Goal: Complete application form: Complete application form

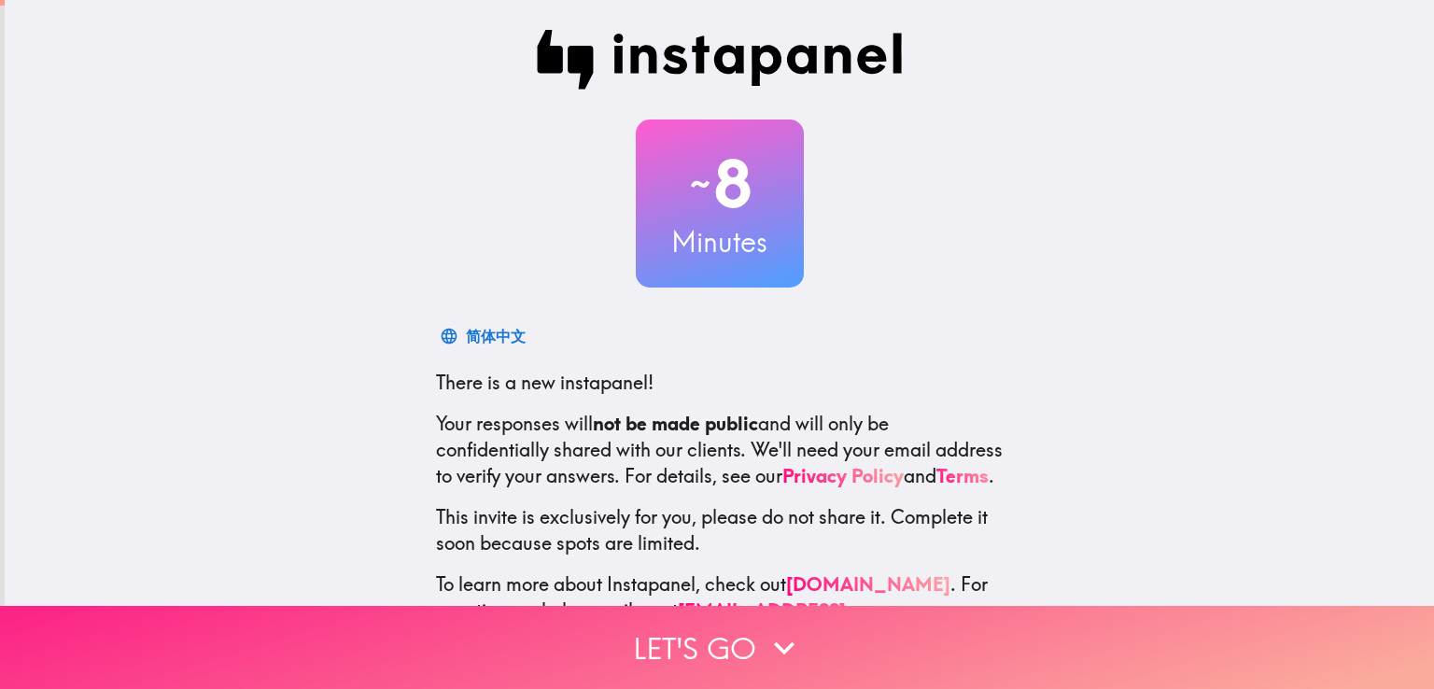
click at [791, 654] on button "Let's go" at bounding box center [717, 647] width 1434 height 83
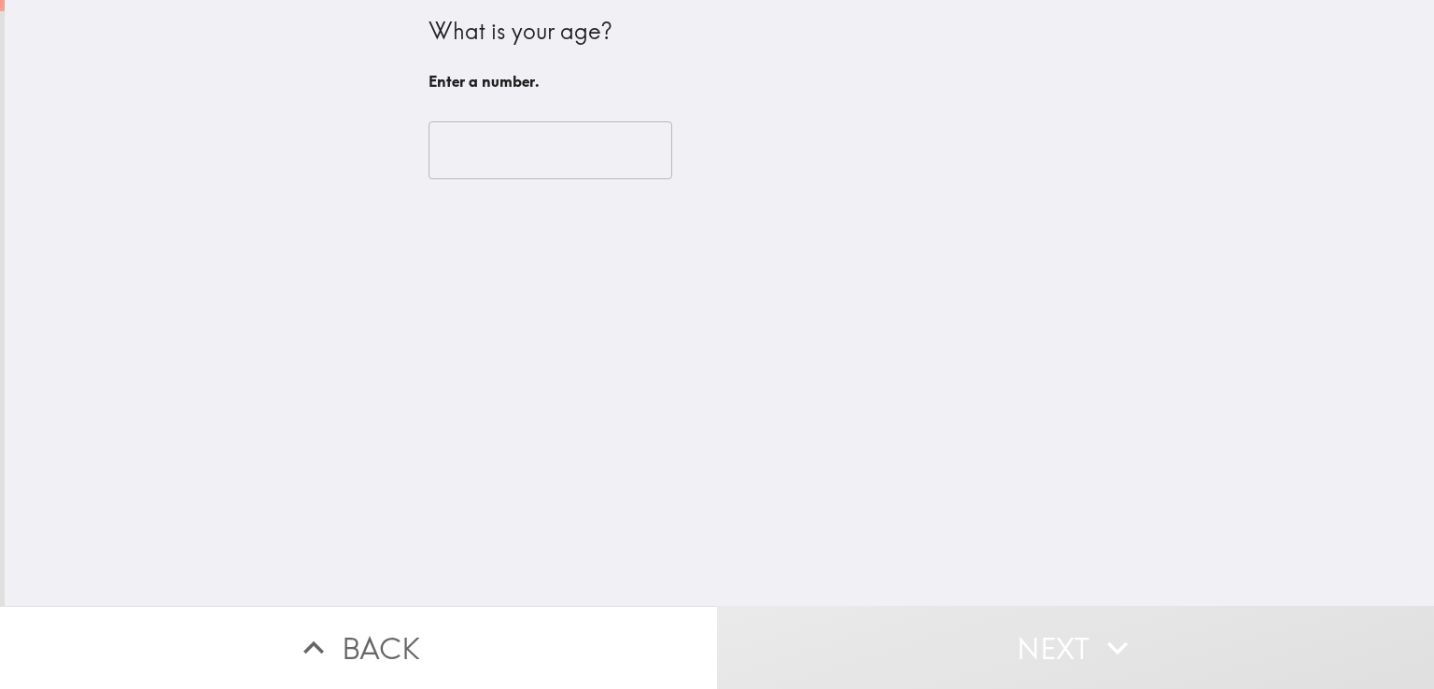
click at [512, 153] on input "number" at bounding box center [550, 150] width 244 height 58
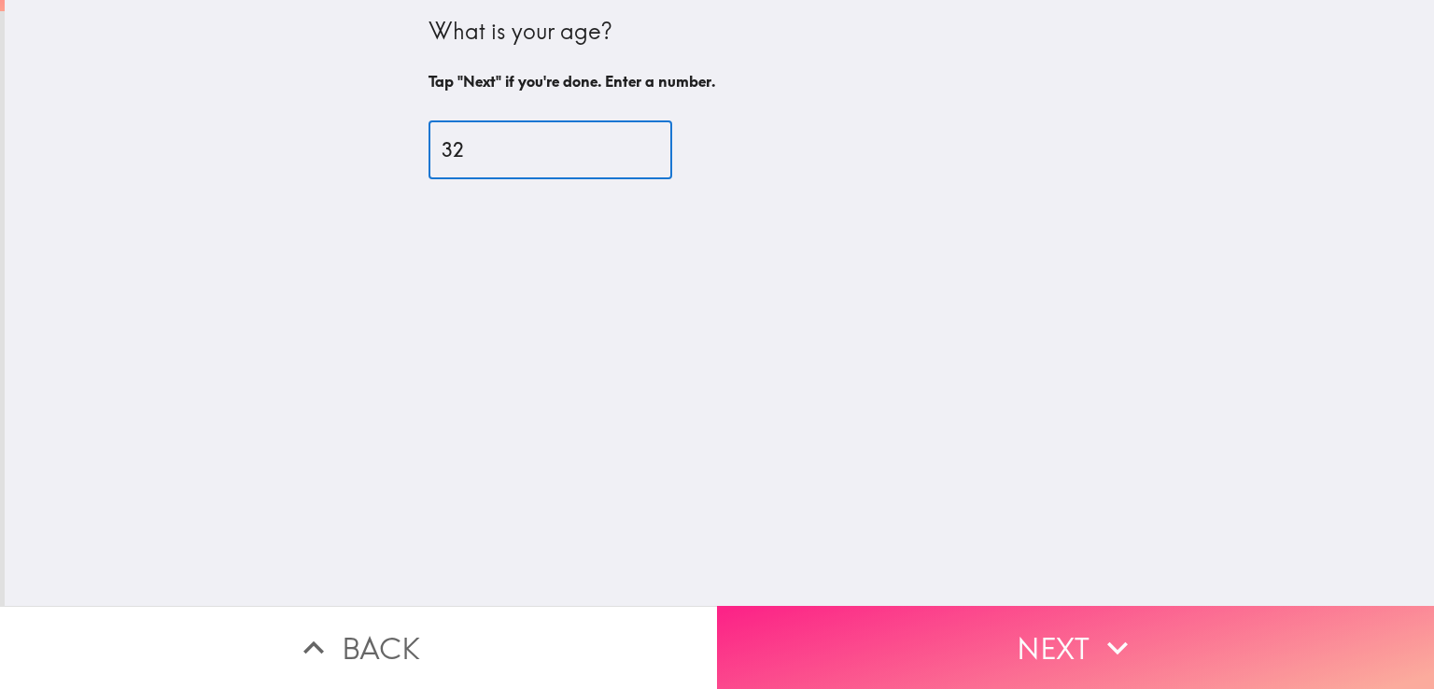
type input "32"
click at [1003, 606] on button "Next" at bounding box center [1075, 647] width 717 height 83
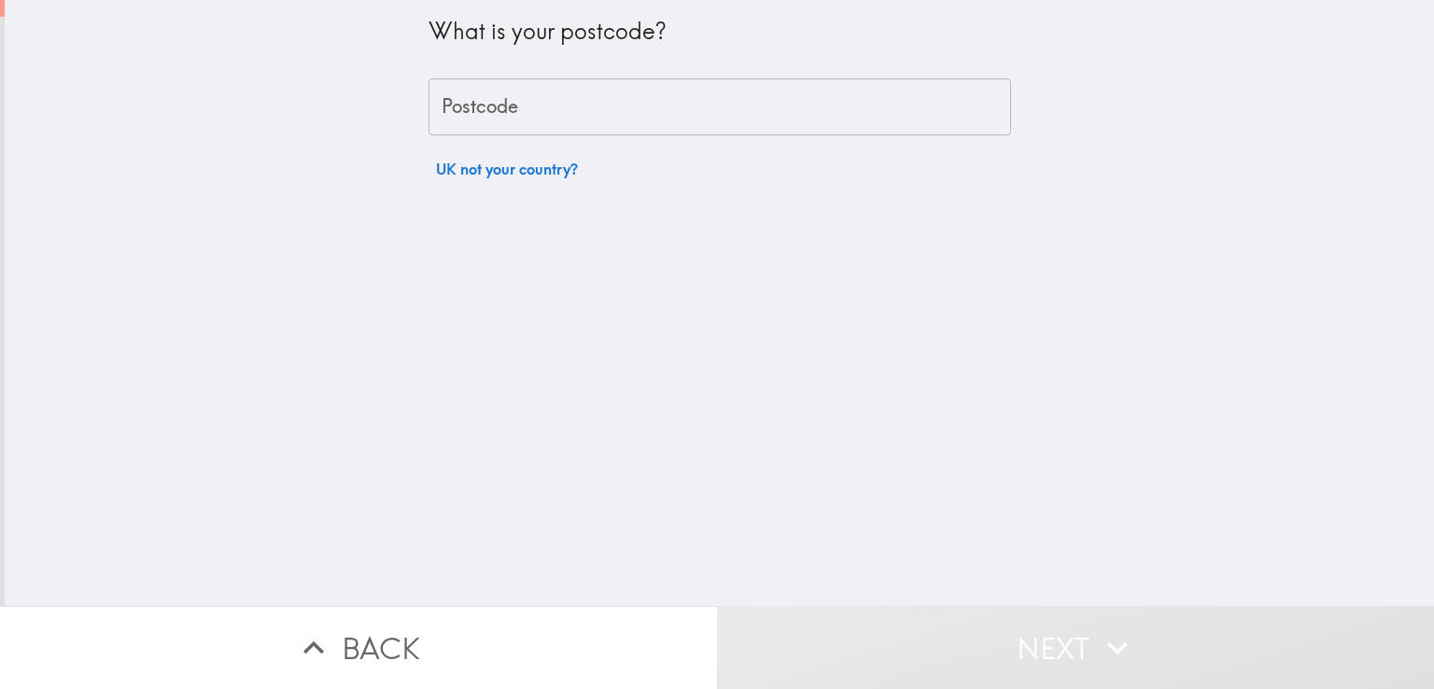
click at [665, 105] on input "Postcode" at bounding box center [719, 107] width 582 height 58
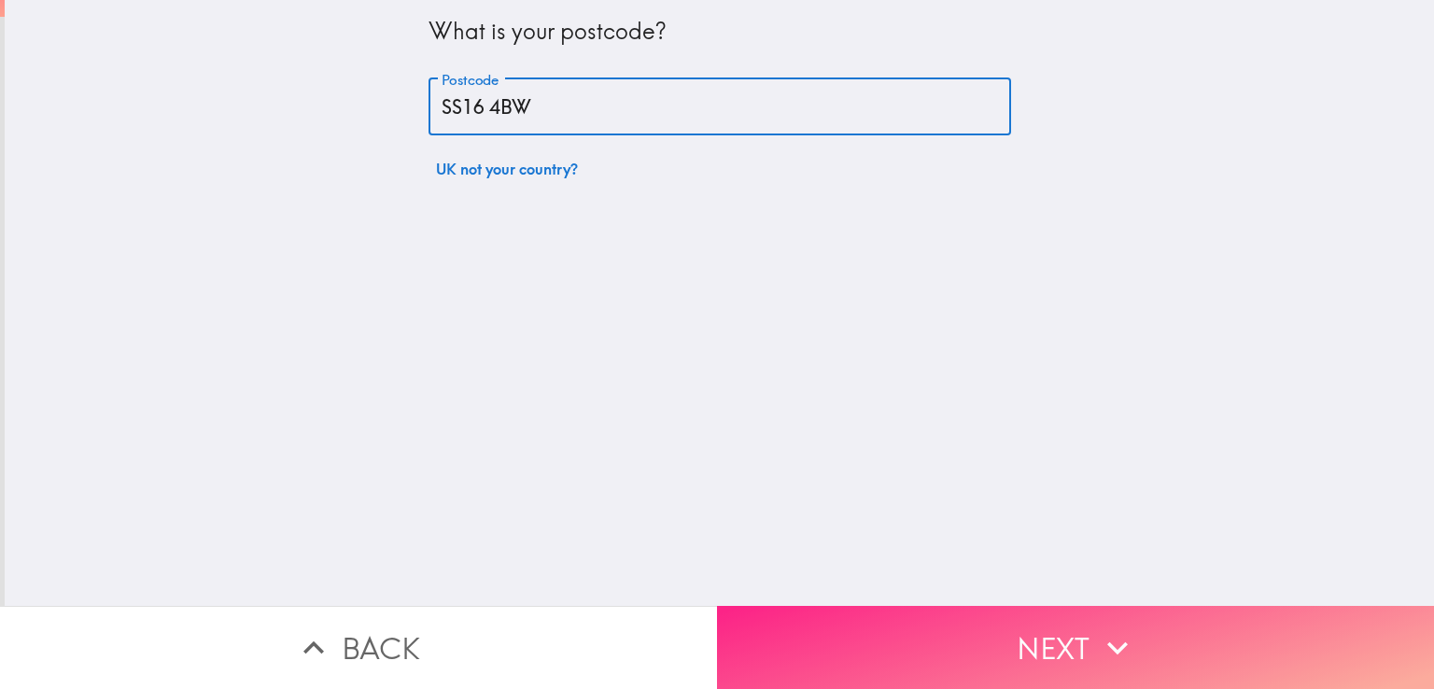
type input "SS16 4BW"
click at [1026, 638] on button "Next" at bounding box center [1075, 647] width 717 height 83
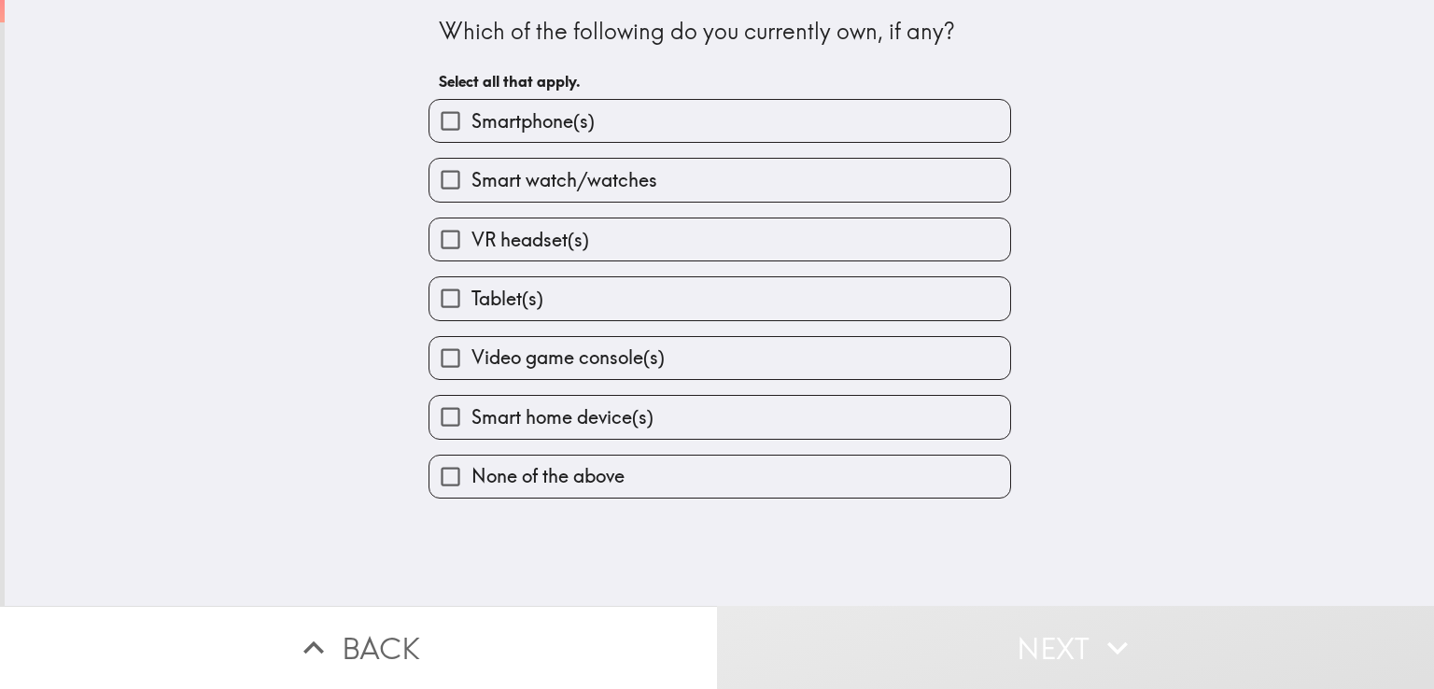
click at [709, 126] on label "Smartphone(s)" at bounding box center [719, 121] width 581 height 42
click at [471, 126] on input "Smartphone(s)" at bounding box center [450, 121] width 42 height 42
checkbox input "true"
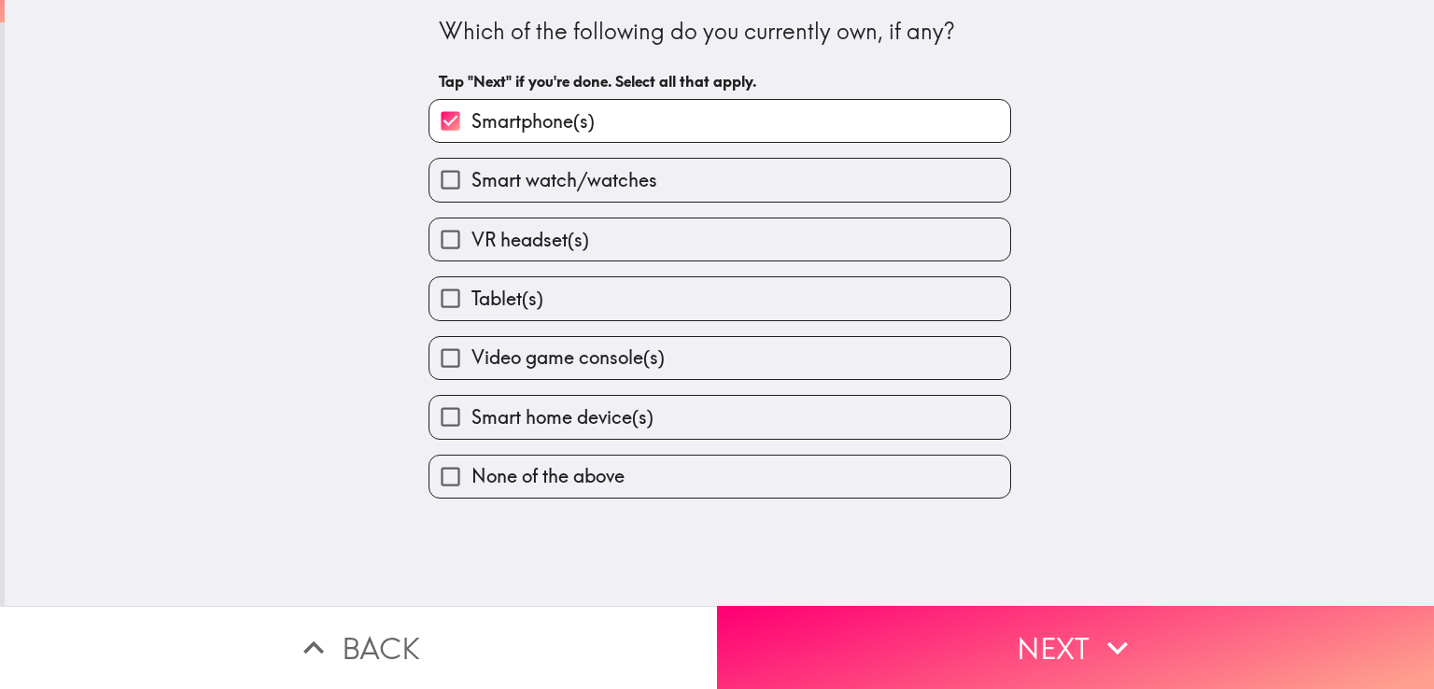
click at [655, 177] on label "Smart watch/watches" at bounding box center [719, 180] width 581 height 42
click at [471, 177] on input "Smart watch/watches" at bounding box center [450, 180] width 42 height 42
checkbox input "true"
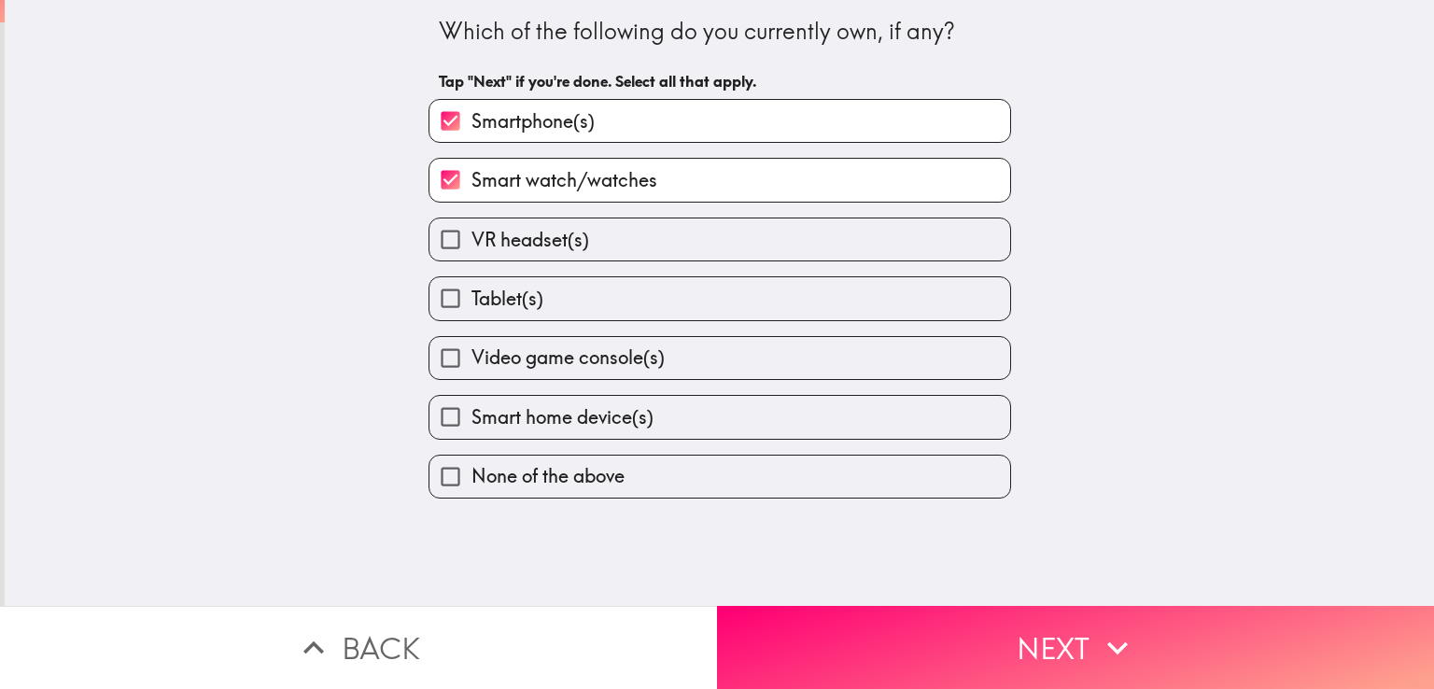
click at [657, 311] on label "Tablet(s)" at bounding box center [719, 298] width 581 height 42
click at [471, 311] on input "Tablet(s)" at bounding box center [450, 298] width 42 height 42
checkbox input "true"
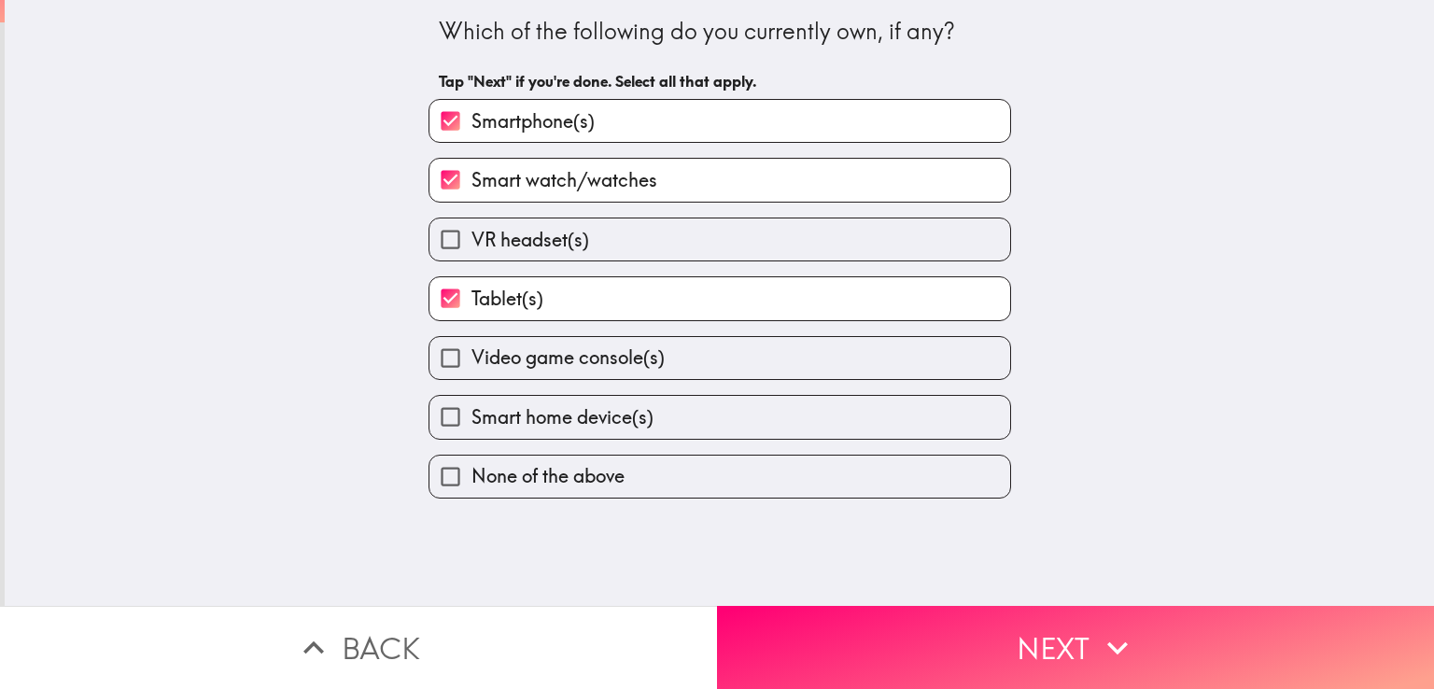
click at [580, 359] on span "Video game console(s)" at bounding box center [567, 357] width 193 height 26
click at [471, 359] on input "Video game console(s)" at bounding box center [450, 358] width 42 height 42
checkbox input "true"
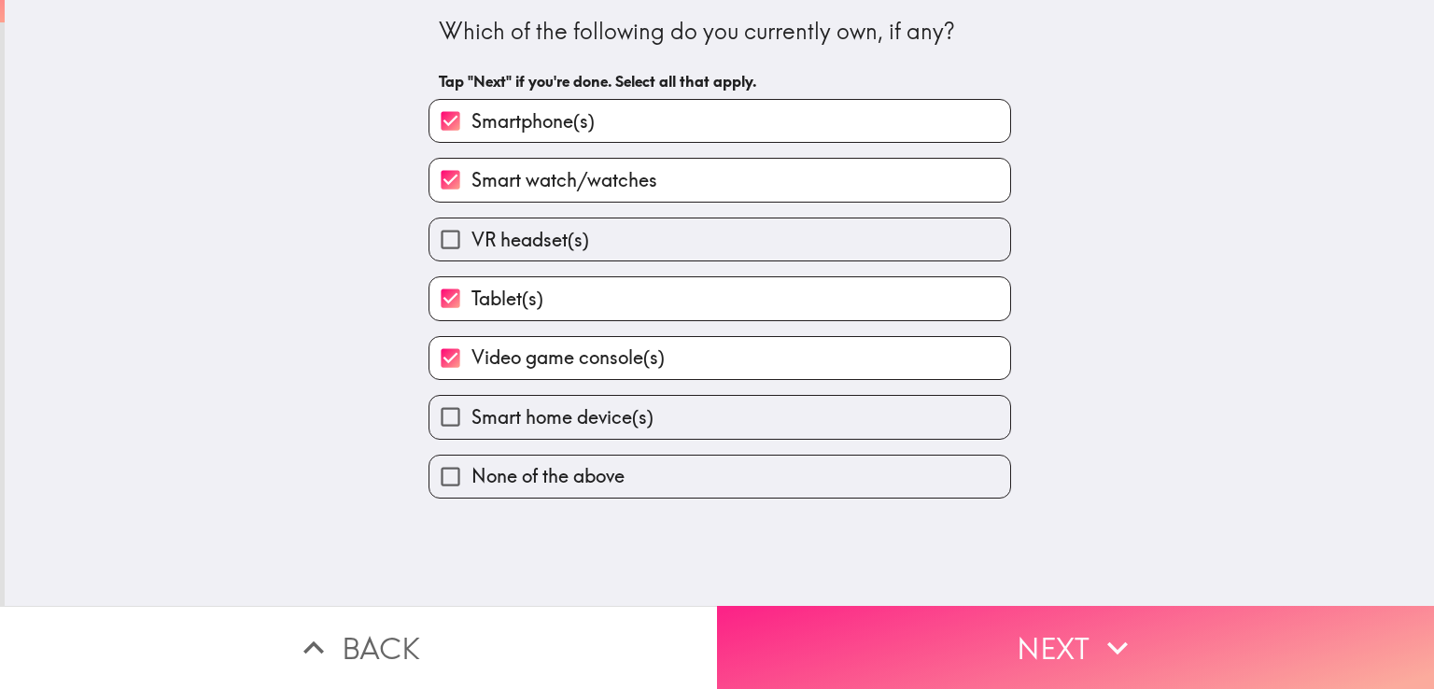
click at [893, 617] on button "Next" at bounding box center [1075, 647] width 717 height 83
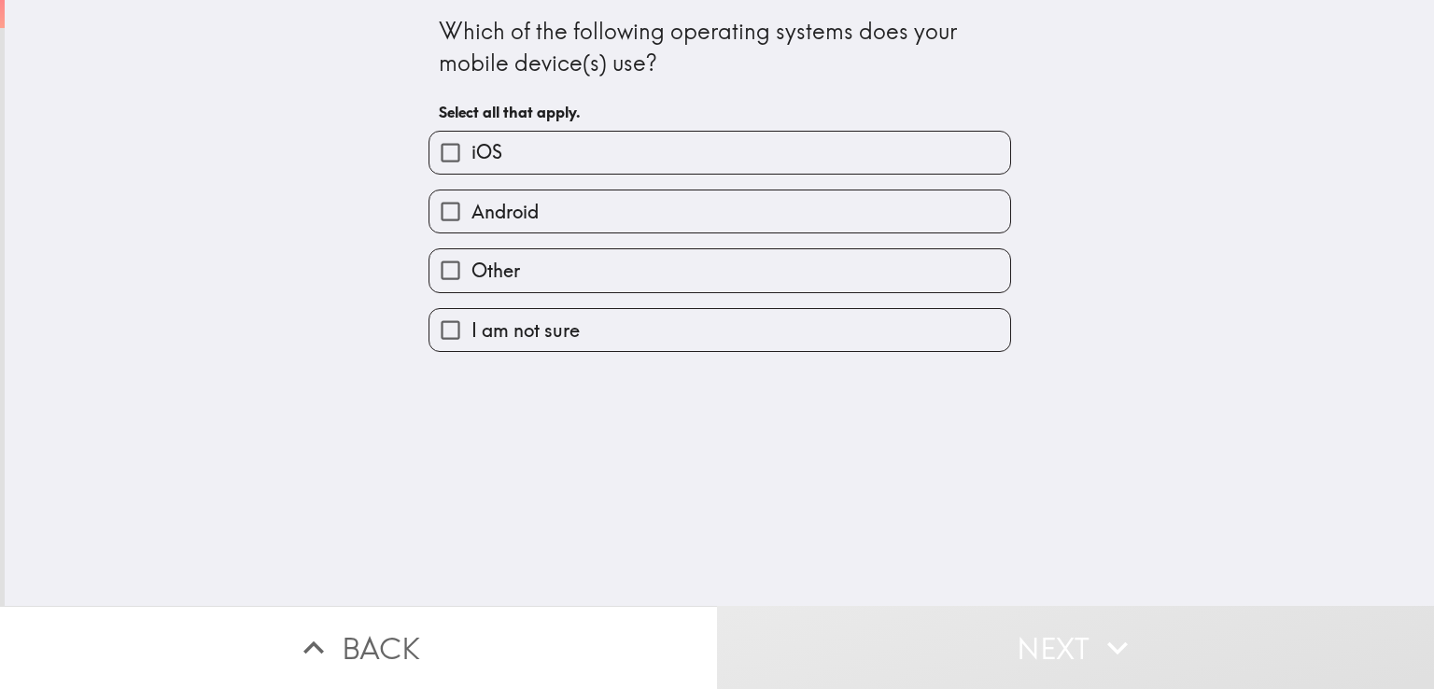
click at [722, 161] on label "iOS" at bounding box center [719, 153] width 581 height 42
click at [471, 161] on input "iOS" at bounding box center [450, 153] width 42 height 42
checkbox input "true"
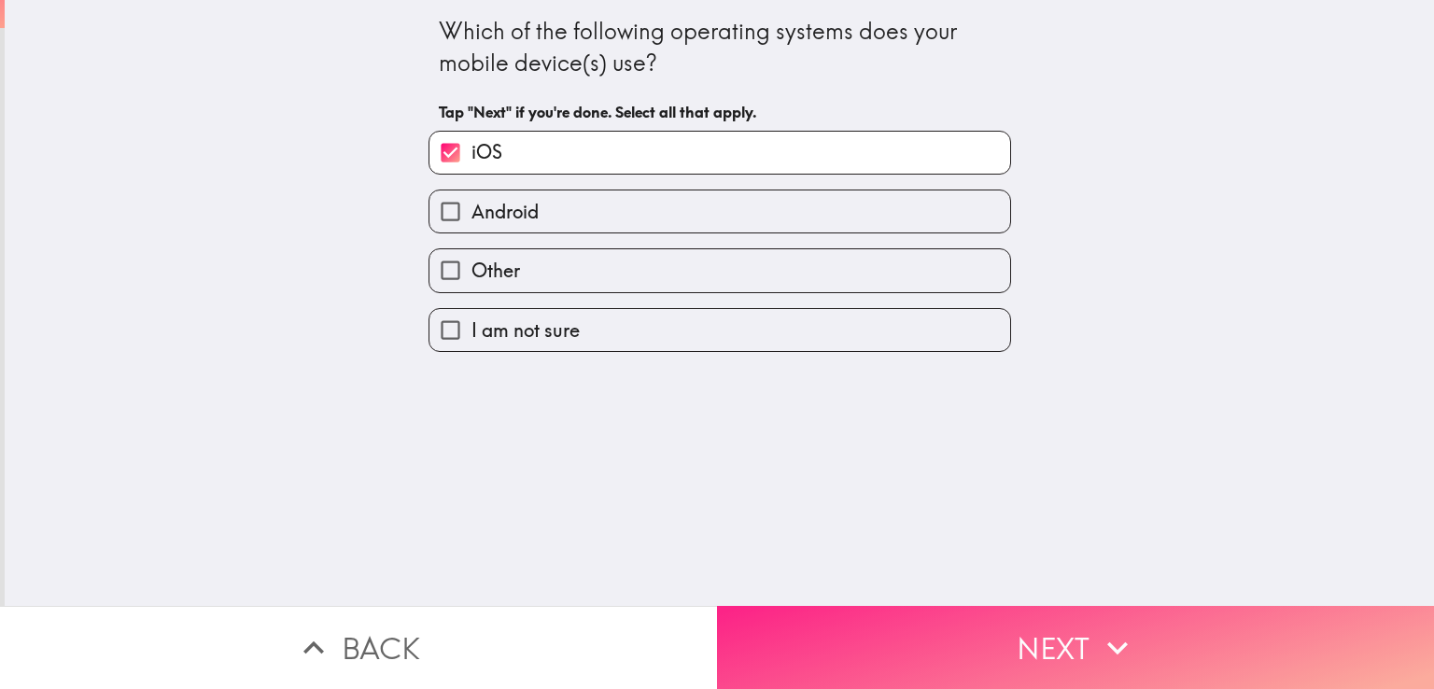
click at [940, 644] on button "Next" at bounding box center [1075, 647] width 717 height 83
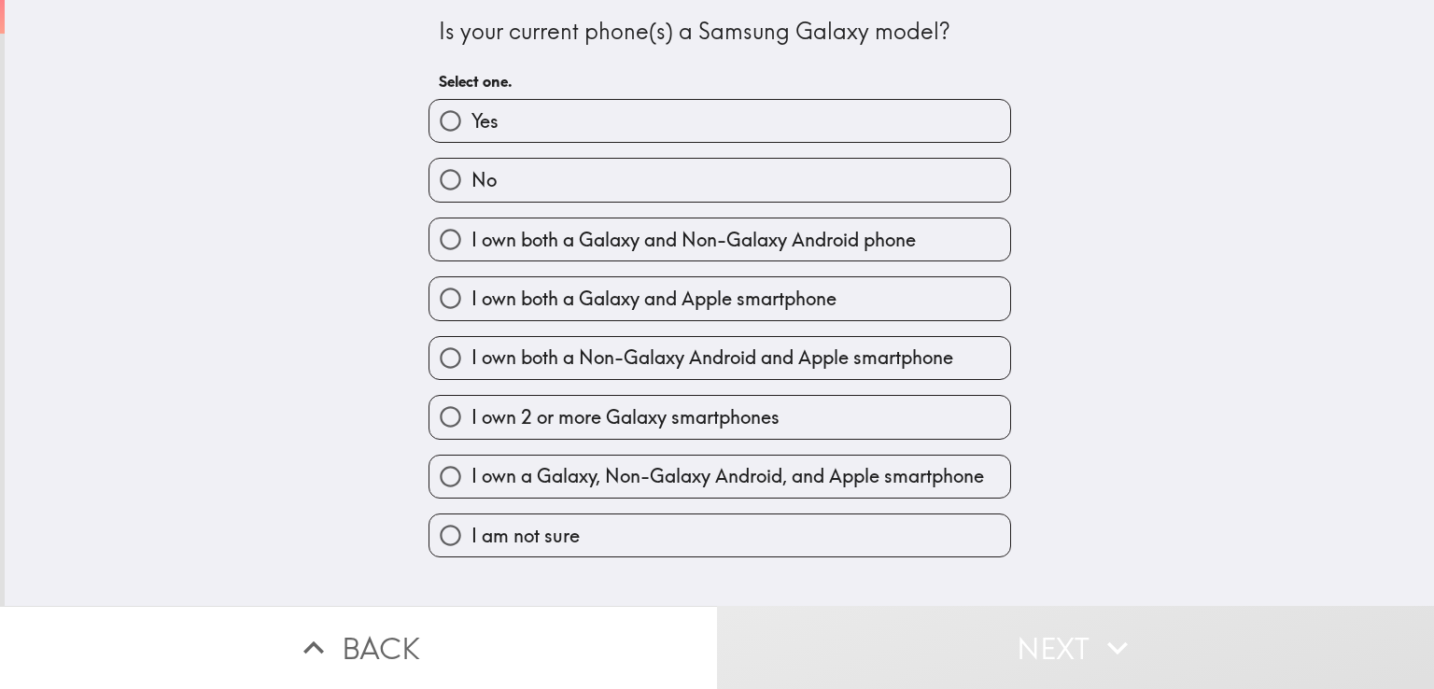
click at [698, 128] on label "Yes" at bounding box center [719, 121] width 581 height 42
click at [471, 128] on input "Yes" at bounding box center [450, 121] width 42 height 42
radio input "true"
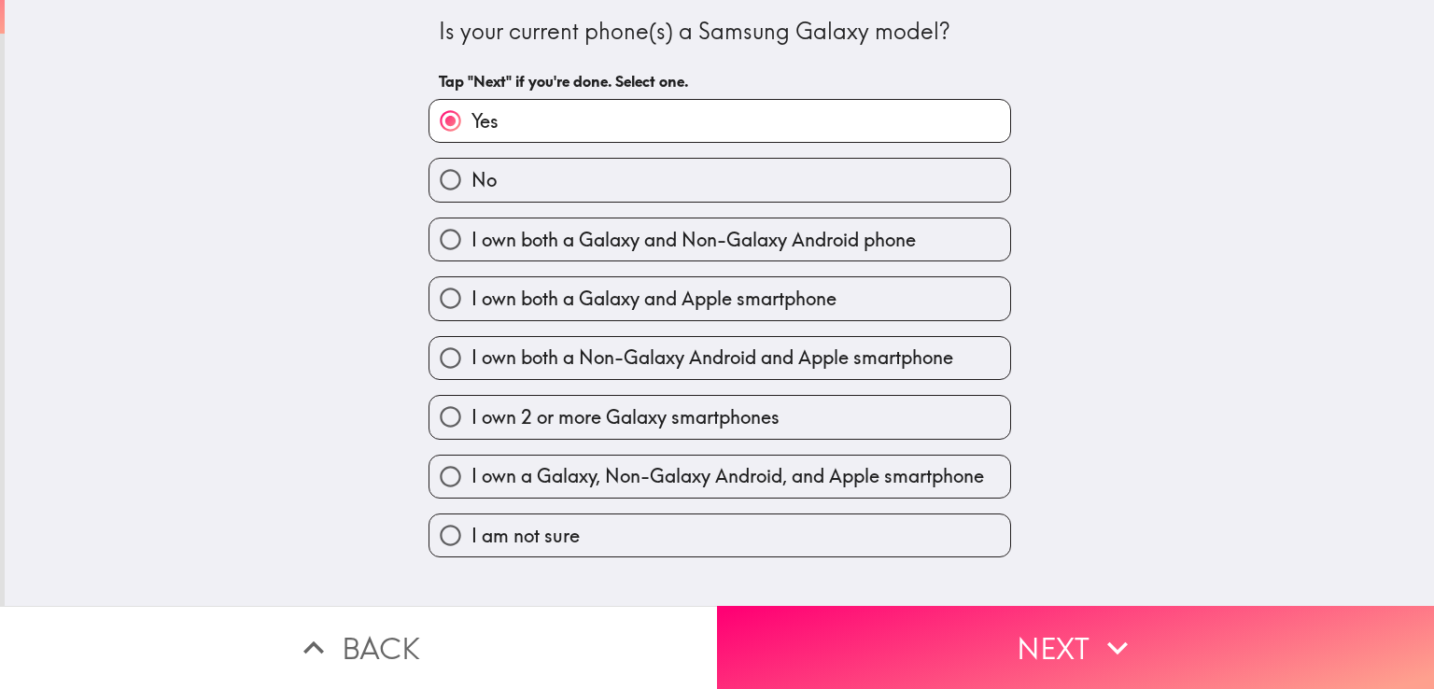
click at [548, 173] on label "No" at bounding box center [719, 180] width 581 height 42
click at [471, 173] on input "No" at bounding box center [450, 180] width 42 height 42
radio input "true"
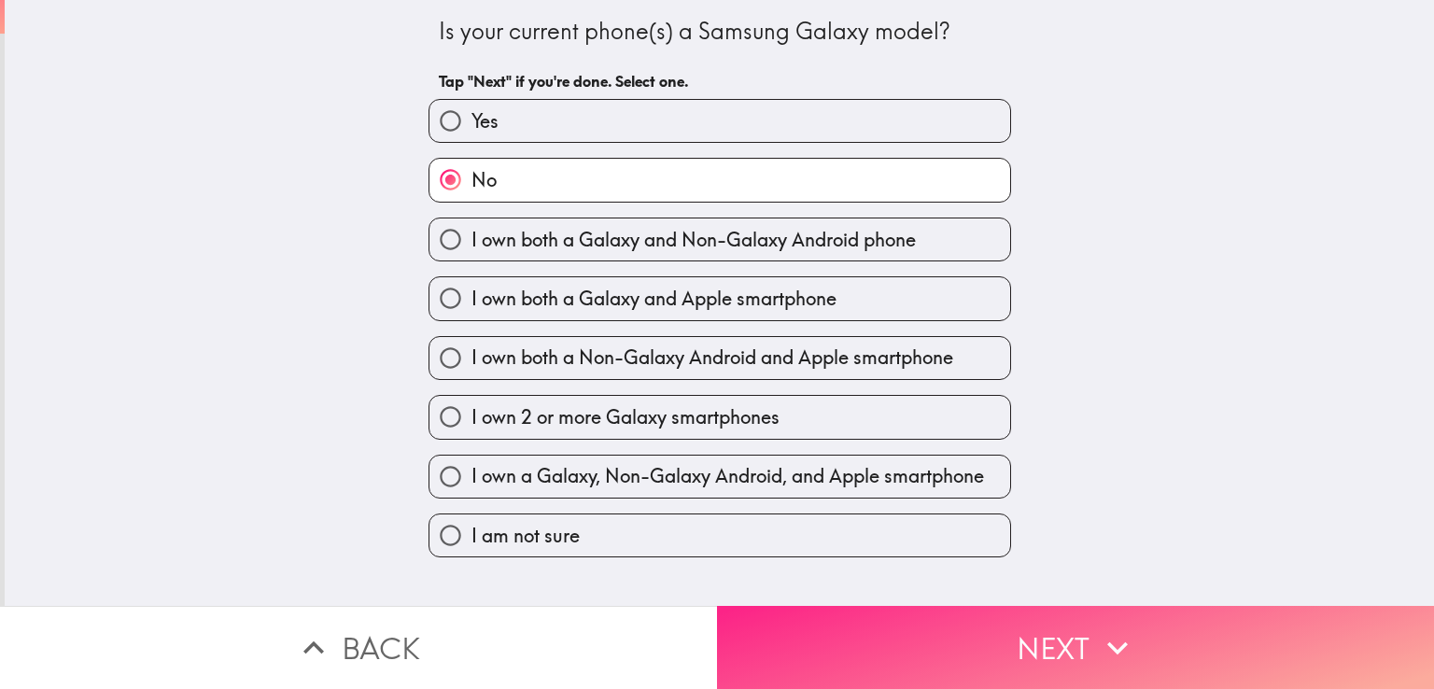
click at [898, 621] on button "Next" at bounding box center [1075, 647] width 717 height 83
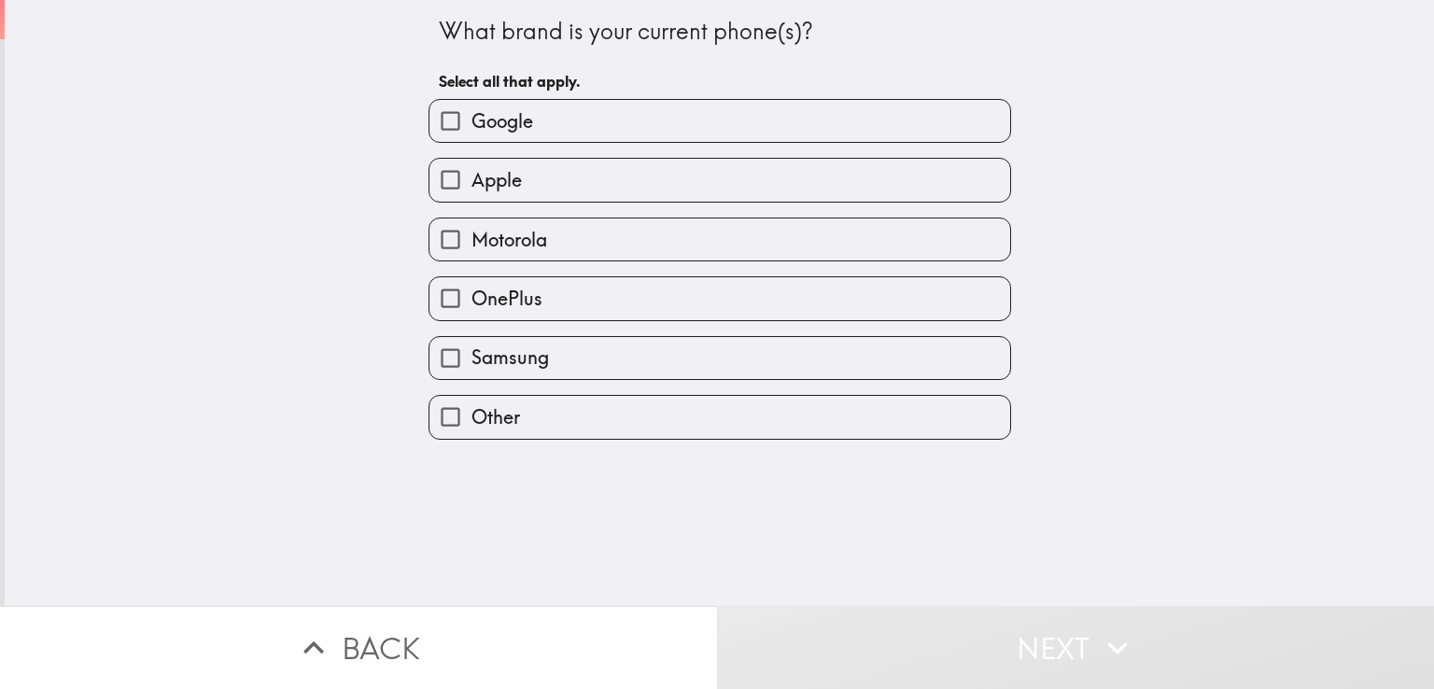
click at [579, 415] on label "Other" at bounding box center [719, 417] width 581 height 42
click at [471, 415] on input "Other" at bounding box center [450, 417] width 42 height 42
checkbox input "true"
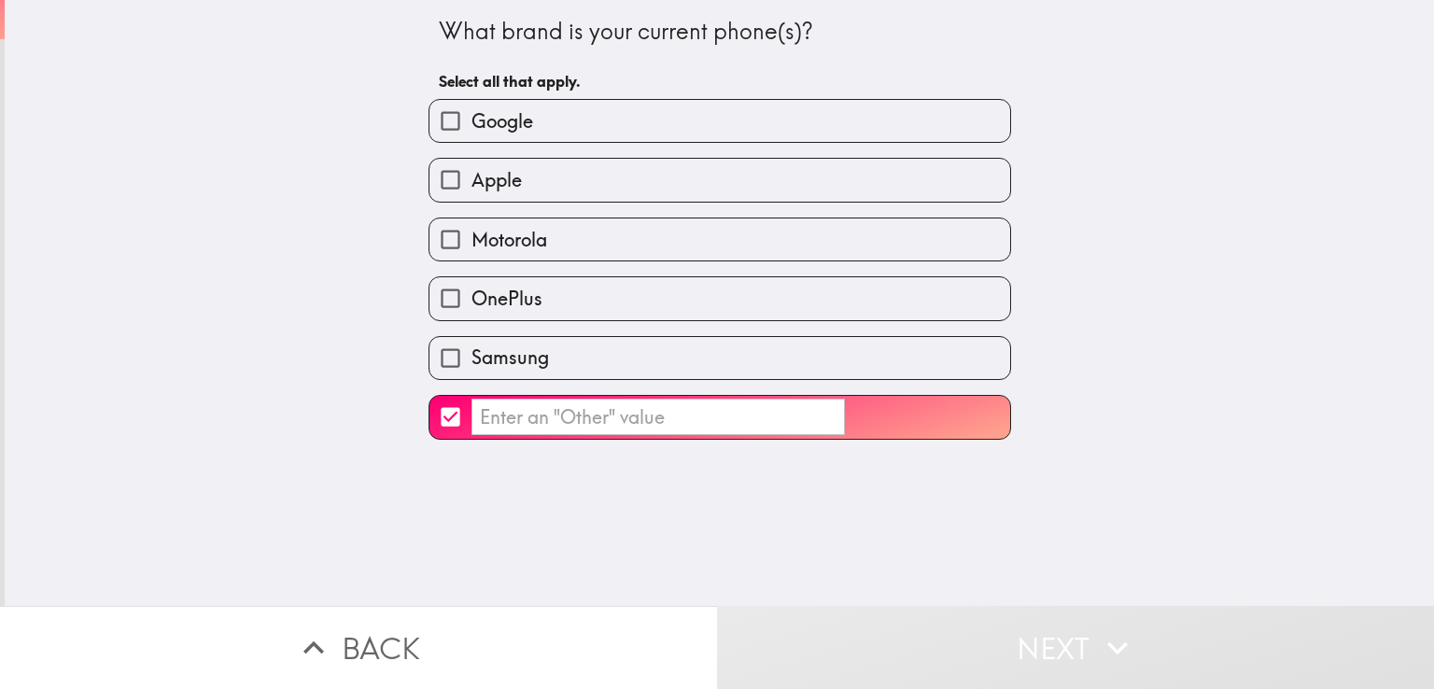
click at [570, 404] on input "​" at bounding box center [657, 417] width 373 height 36
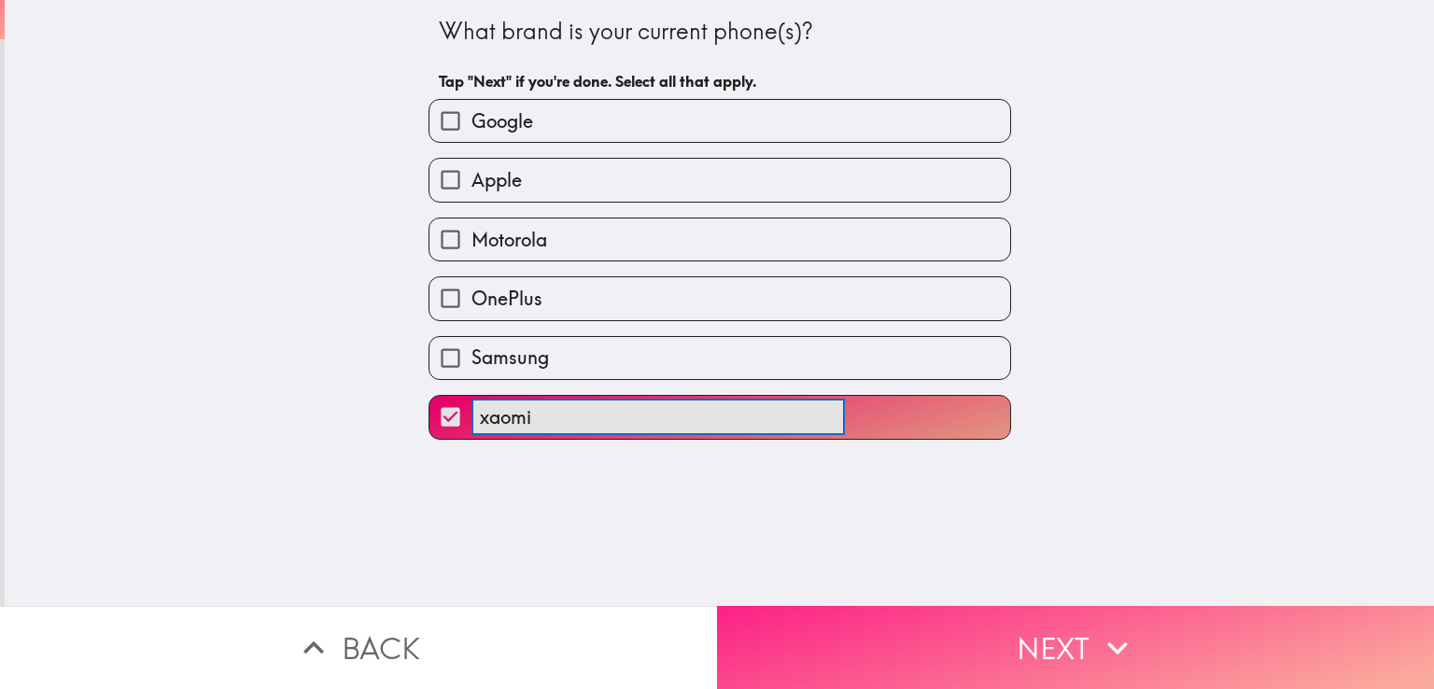
type input "xaomi"
click at [889, 614] on button "Next" at bounding box center [1075, 647] width 717 height 83
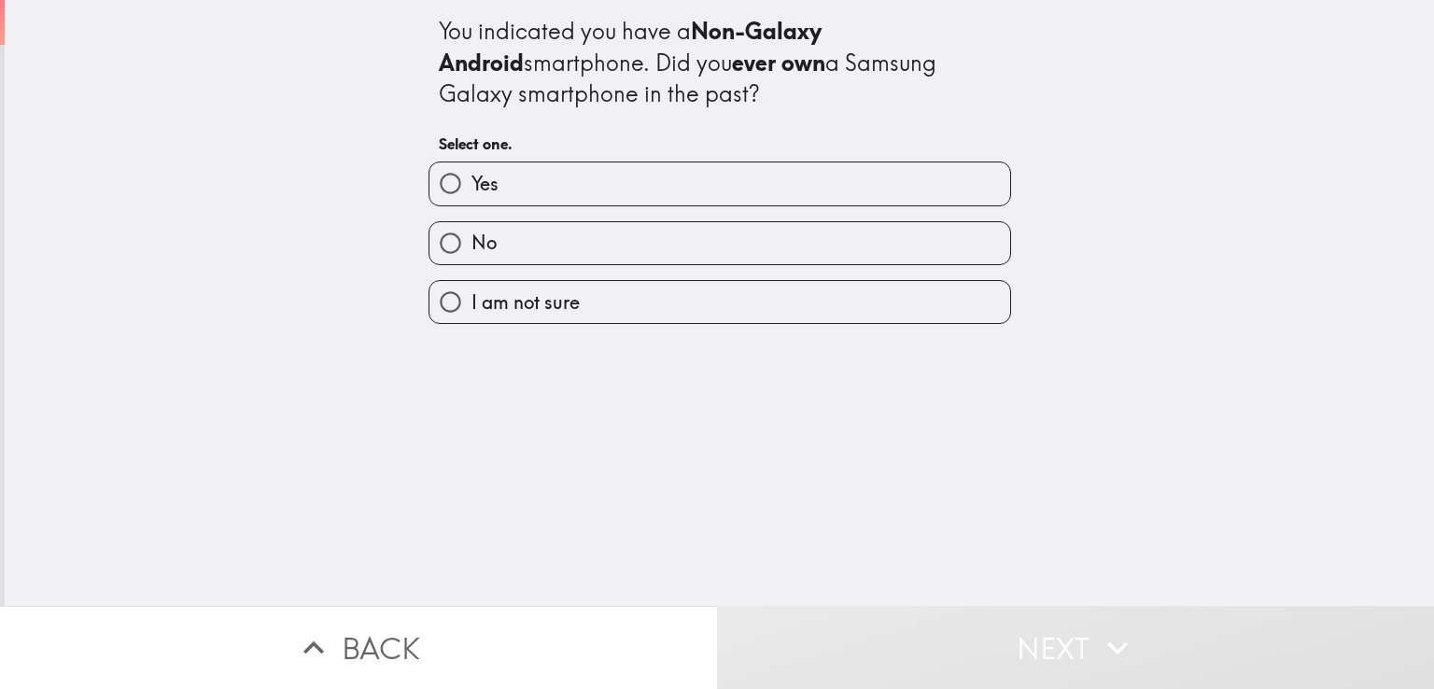
click at [725, 227] on label "No" at bounding box center [719, 243] width 581 height 42
click at [471, 227] on input "No" at bounding box center [450, 243] width 42 height 42
radio input "true"
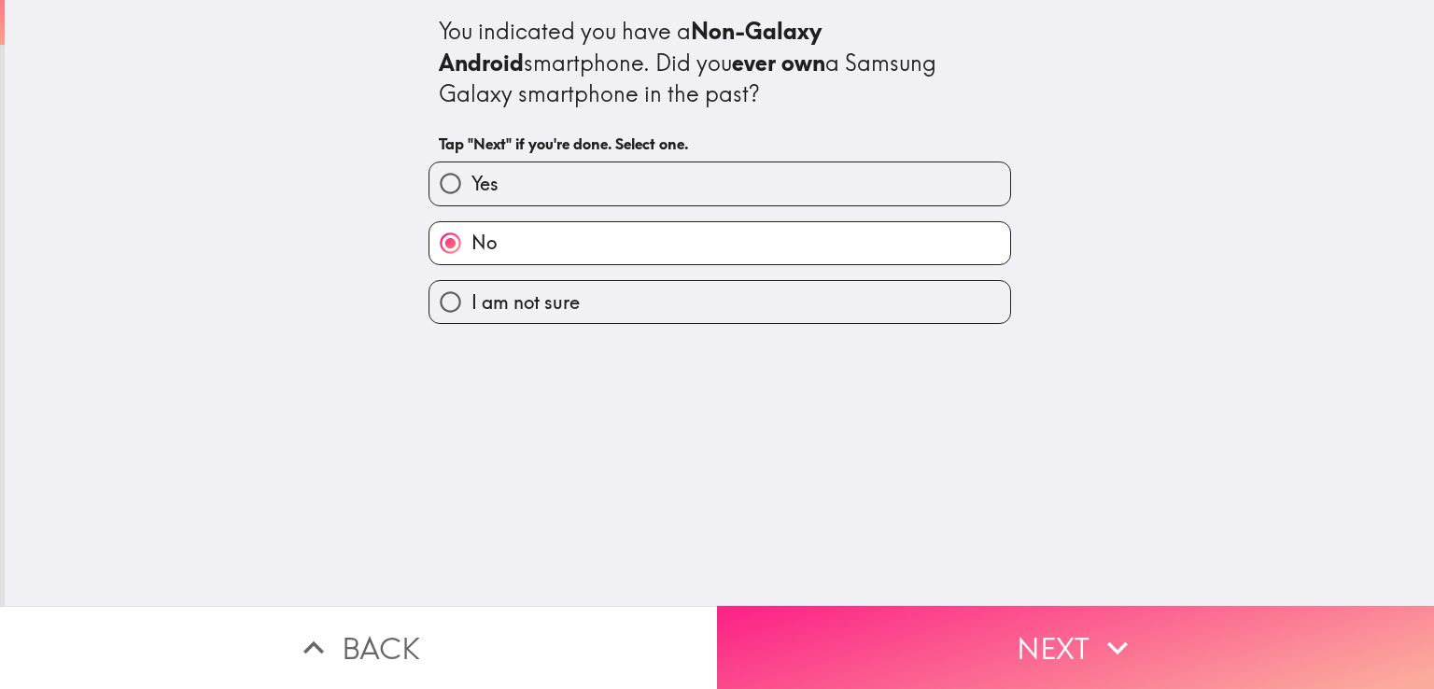
click at [974, 606] on button "Next" at bounding box center [1075, 647] width 717 height 83
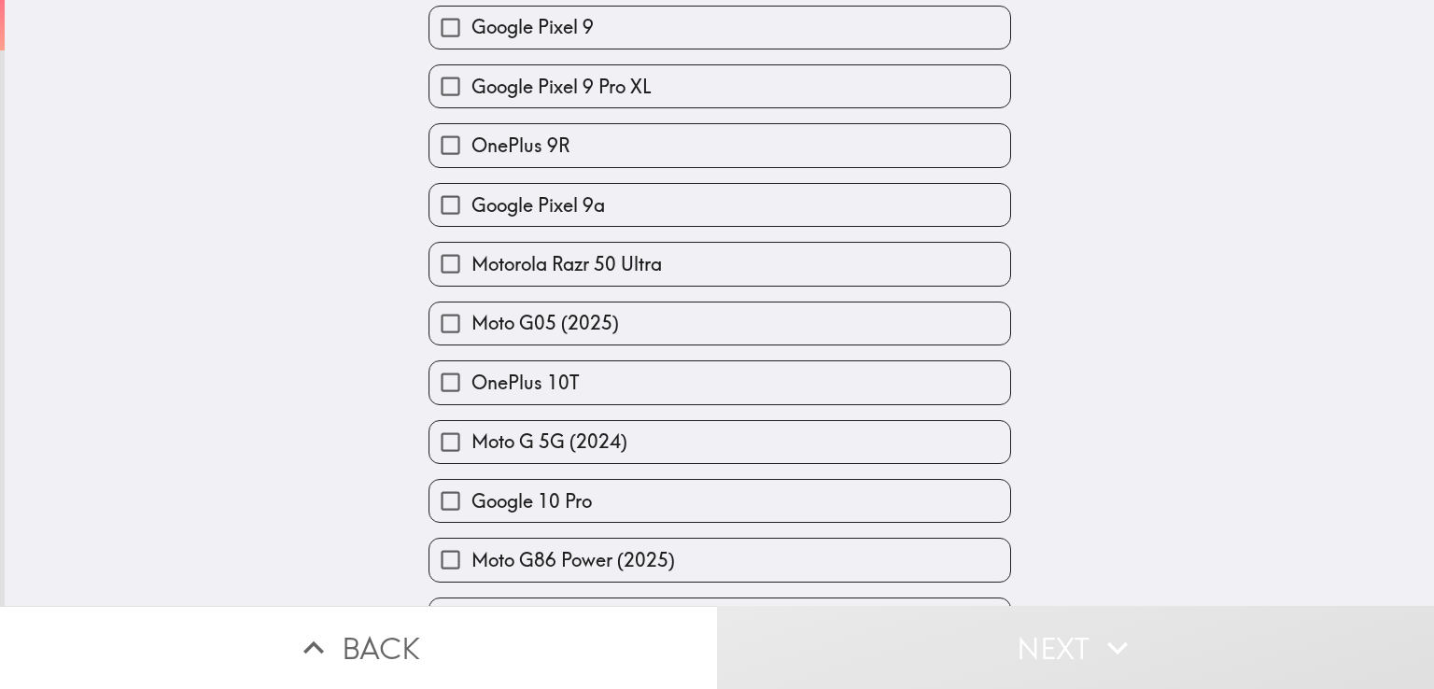
scroll to position [1994, 0]
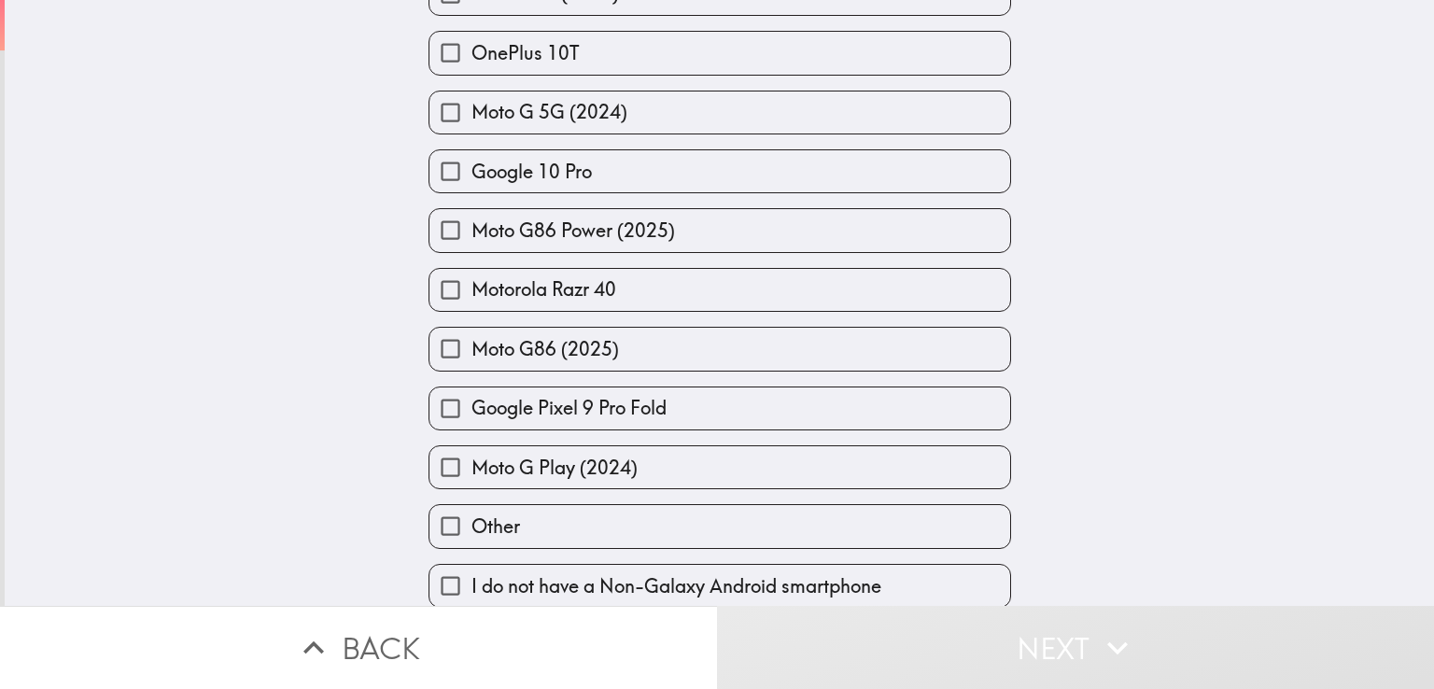
click at [824, 573] on span "I do not have a Non-Galaxy Android smartphone" at bounding box center [676, 586] width 410 height 26
click at [471, 565] on input "I do not have a Non-Galaxy Android smartphone" at bounding box center [450, 586] width 42 height 42
checkbox input "true"
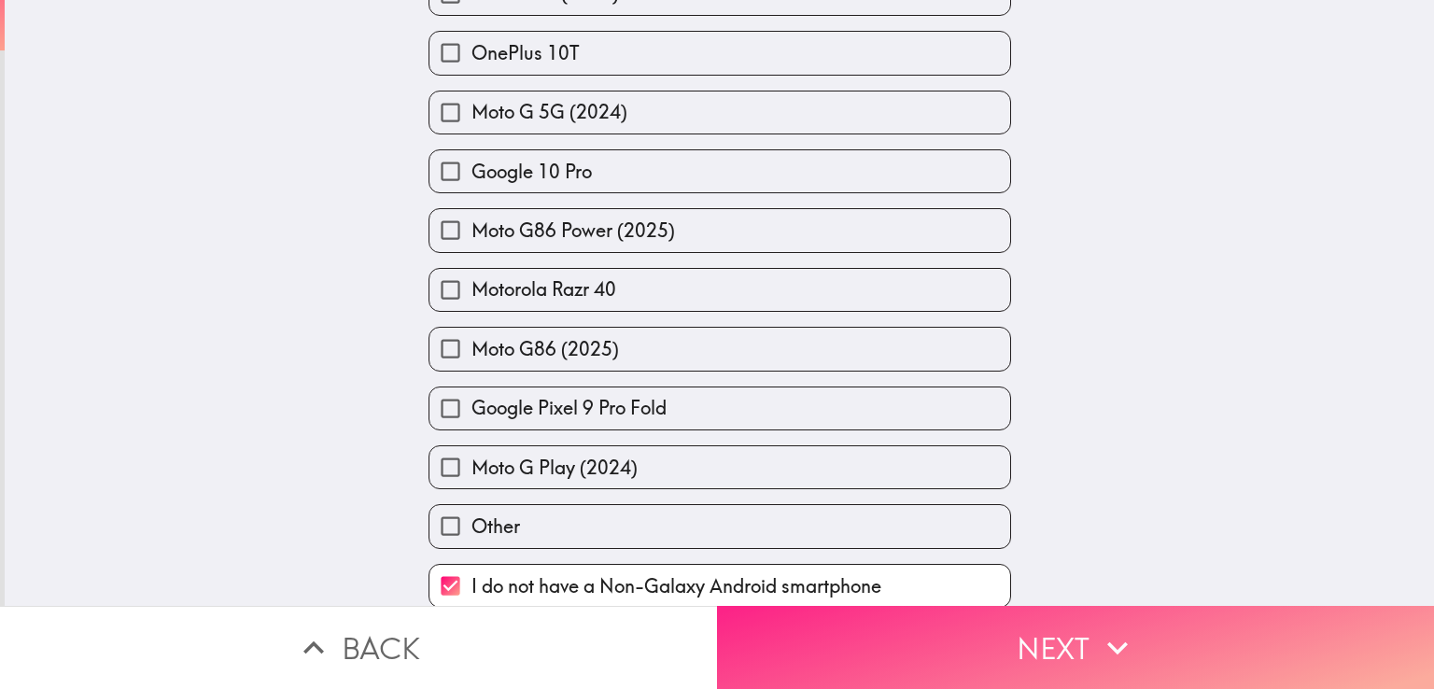
click at [988, 628] on button "Next" at bounding box center [1075, 647] width 717 height 83
